Goal: Answer question/provide support

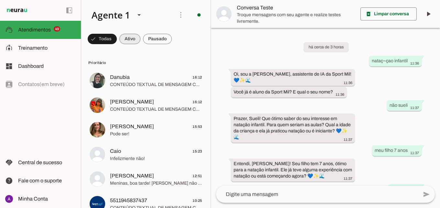
click at [117, 40] on span at bounding box center [102, 39] width 29 height 16
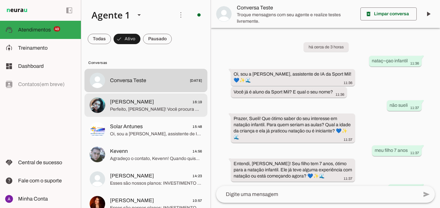
click at [162, 106] on span "Perfeito, [PERSON_NAME]! Você procura musculação para algum objetivo específico…" at bounding box center [156, 109] width 92 height 6
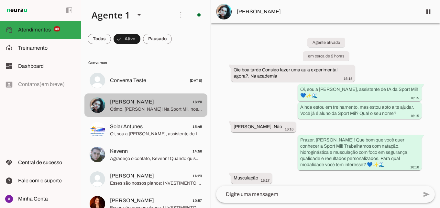
click at [159, 107] on span "Ótimo, [PERSON_NAME]! Na Sport Mil, nossos treinos personalizados vão garantir …" at bounding box center [156, 109] width 92 height 6
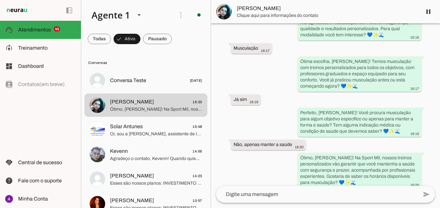
scroll to position [152, 0]
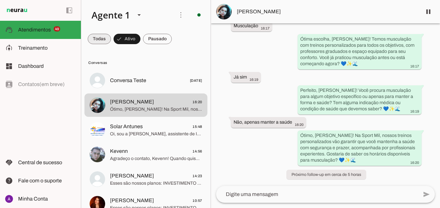
click at [104, 37] on span at bounding box center [99, 39] width 23 height 16
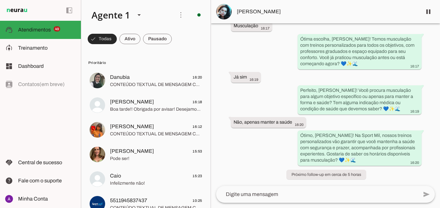
click at [117, 37] on span at bounding box center [102, 39] width 29 height 16
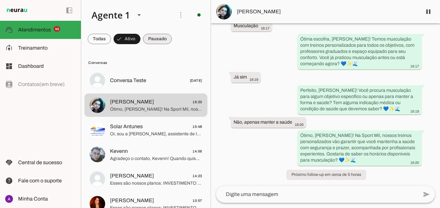
click at [111, 38] on span at bounding box center [99, 39] width 23 height 16
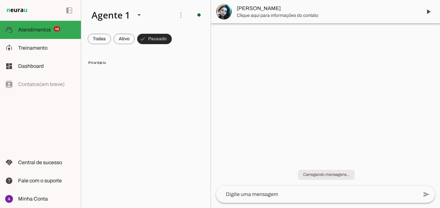
scroll to position [0, 0]
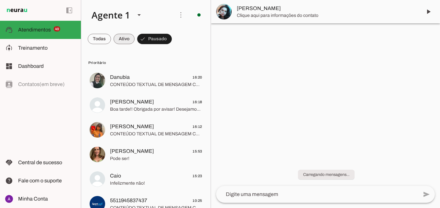
click at [111, 40] on span at bounding box center [99, 39] width 23 height 16
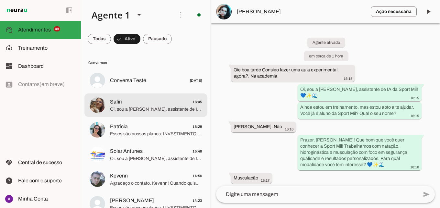
click at [166, 104] on span "Safiri 16:45" at bounding box center [156, 102] width 92 height 8
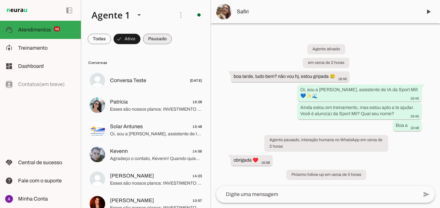
click at [111, 40] on span at bounding box center [99, 39] width 23 height 16
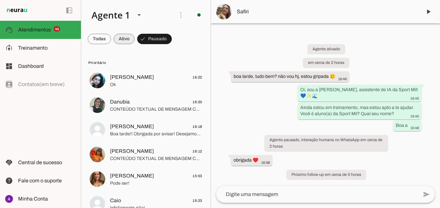
click at [111, 42] on span at bounding box center [99, 39] width 23 height 16
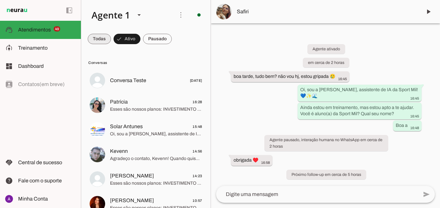
click at [107, 39] on span at bounding box center [99, 39] width 23 height 16
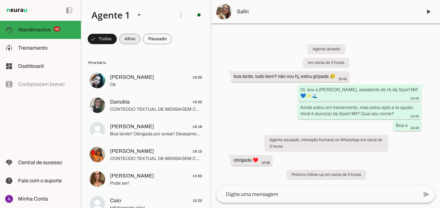
click at [117, 43] on span at bounding box center [102, 39] width 29 height 16
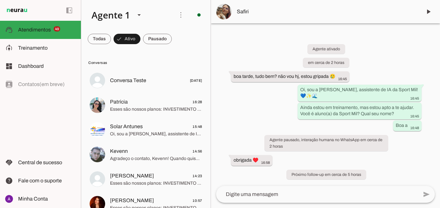
click at [148, 102] on span "[PERSON_NAME]😎😜 17:21" at bounding box center [156, 102] width 92 height 8
click at [427, 10] on span at bounding box center [429, 12] width 16 height 16
click at [111, 39] on span at bounding box center [99, 39] width 23 height 16
